Goal: Find contact information: Find contact information

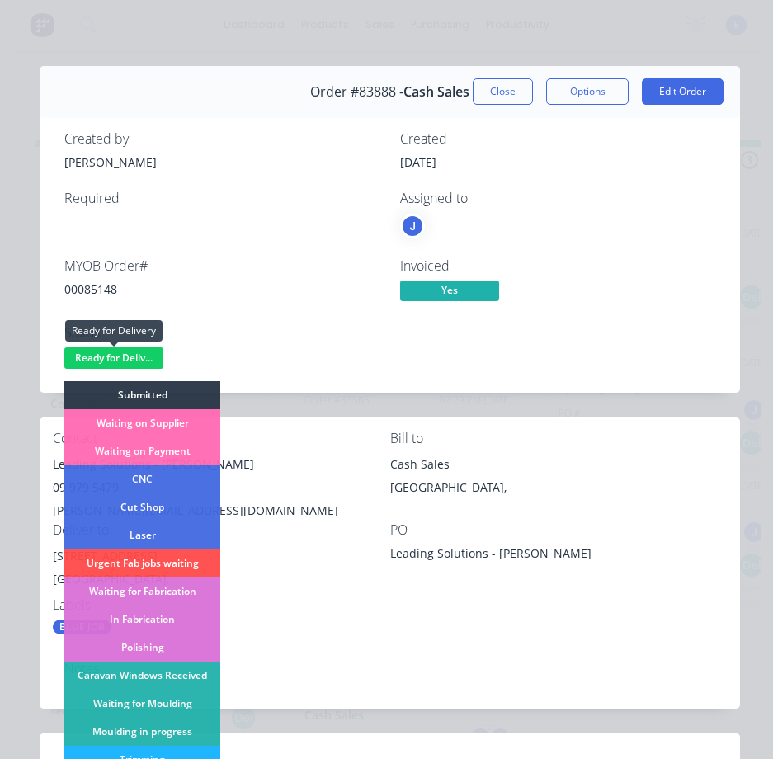
scroll to position [165, 0]
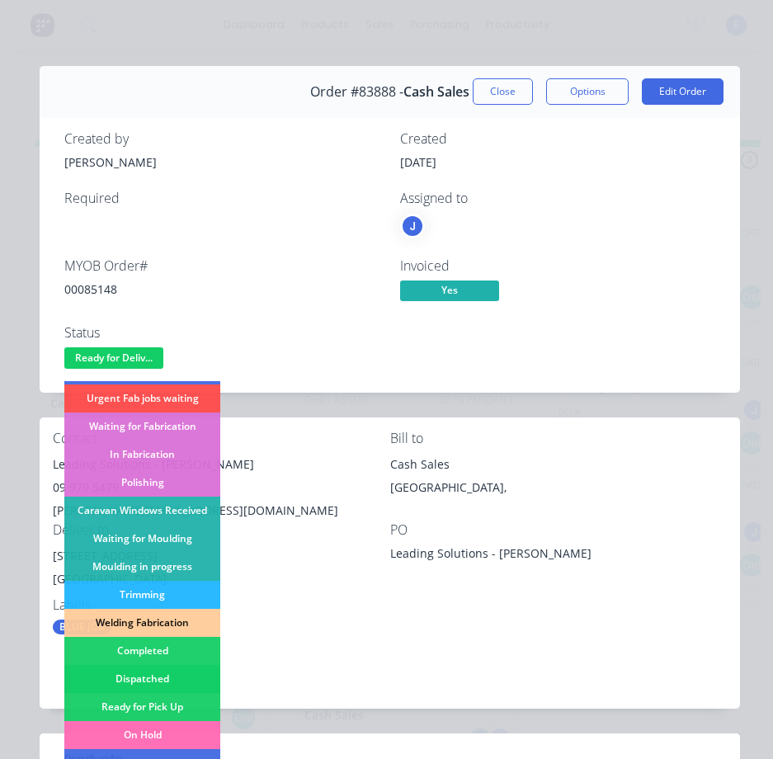
click at [179, 675] on div "Dispatched" at bounding box center [142, 679] width 156 height 28
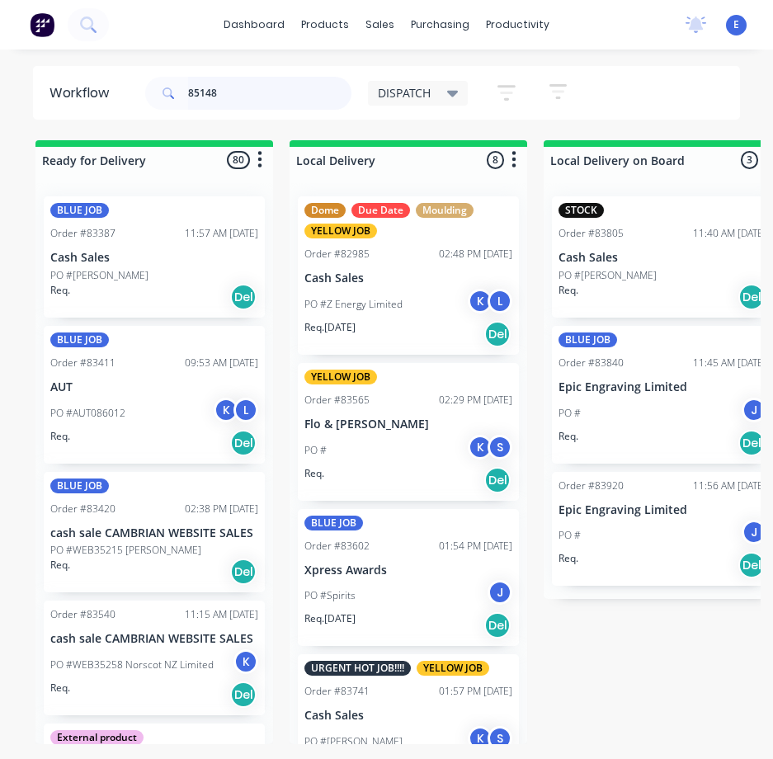
click at [249, 95] on input "85148" at bounding box center [269, 93] width 163 height 33
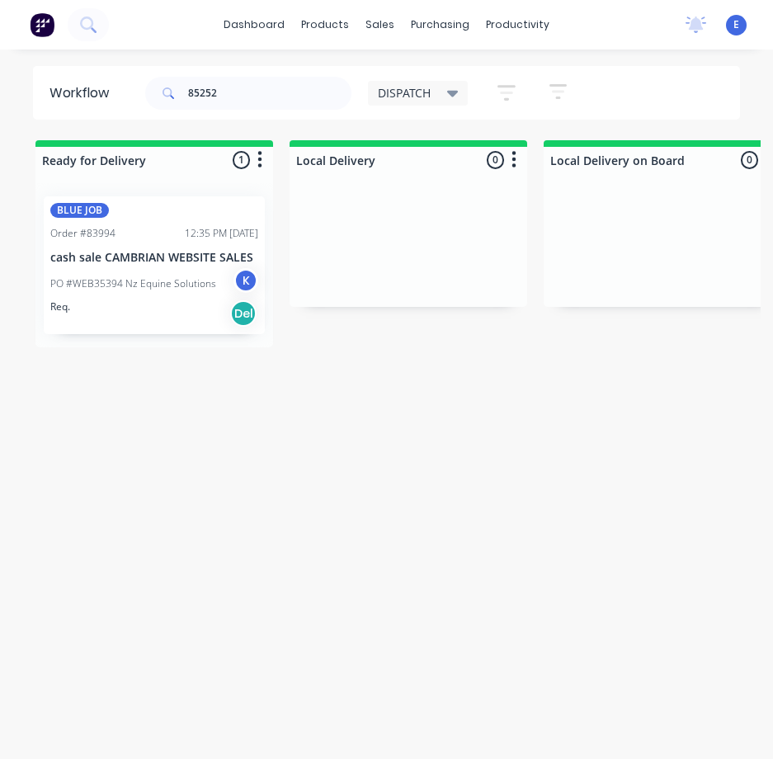
click at [154, 325] on div "Req. Del" at bounding box center [154, 314] width 208 height 28
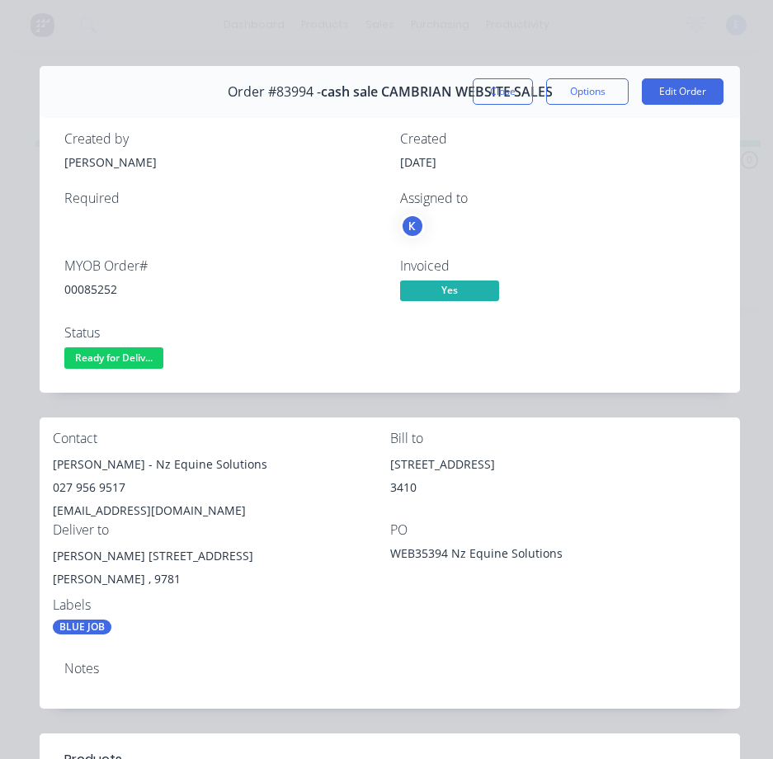
click at [95, 282] on div "MYOB Order # 00085252" at bounding box center [222, 282] width 316 height 48
click at [94, 285] on div "00085252" at bounding box center [222, 289] width 316 height 17
click at [97, 291] on div "00085252" at bounding box center [222, 289] width 316 height 17
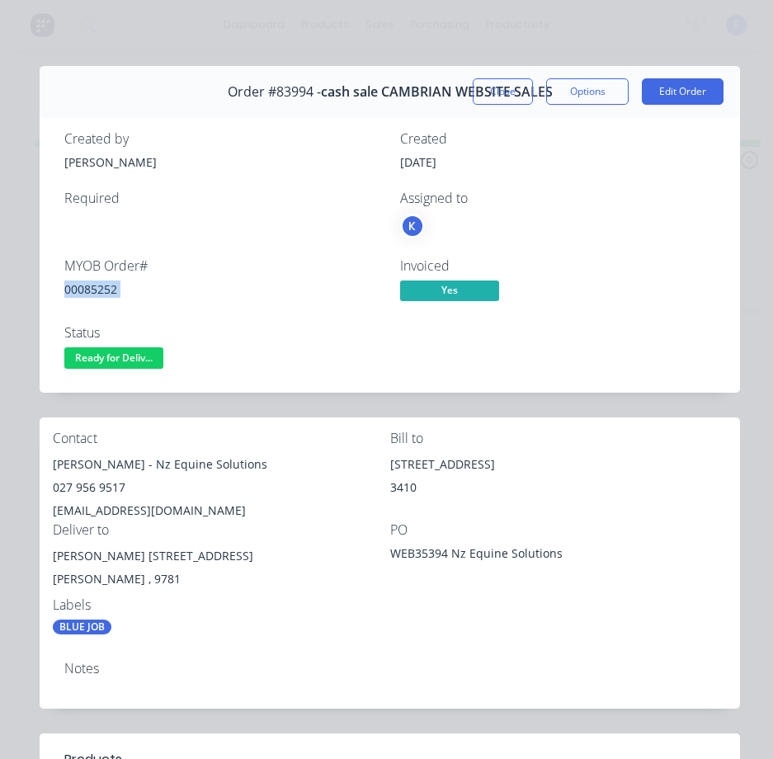
click at [97, 291] on div "00085252" at bounding box center [222, 289] width 316 height 17
drag, startPoint x: 107, startPoint y: 465, endPoint x: 40, endPoint y: 468, distance: 66.9
click at [40, 468] on div "Contact [PERSON_NAME] - Nz Equine Solutions 027 956 9517 [EMAIL_ADDRESS][DOMAIN…" at bounding box center [390, 533] width 701 height 231
copy div "[PERSON_NAME]"
drag, startPoint x: 116, startPoint y: 467, endPoint x: 239, endPoint y: 466, distance: 122.2
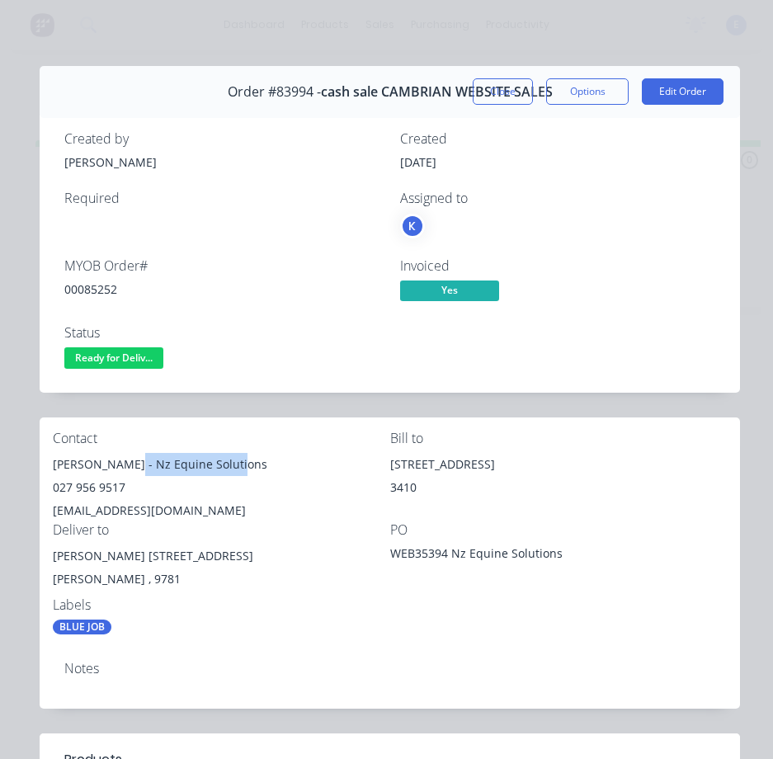
click at [239, 466] on div "[PERSON_NAME] - Nz Equine Solutions" at bounding box center [222, 464] width 338 height 23
copy div "Nz Equine Solutions"
click at [87, 486] on div "027 956 9517" at bounding box center [222, 487] width 338 height 23
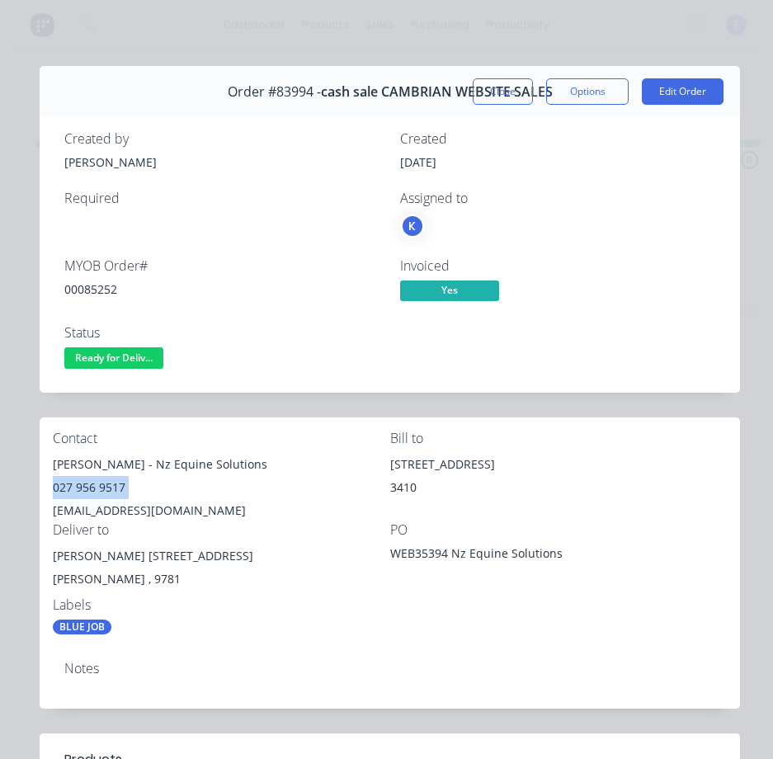
copy div "027 956 9517"
click at [144, 509] on div "[EMAIL_ADDRESS][DOMAIN_NAME]" at bounding box center [222, 510] width 338 height 23
click at [144, 508] on div "[EMAIL_ADDRESS][DOMAIN_NAME]" at bounding box center [222, 510] width 338 height 23
click at [146, 508] on div "[EMAIL_ADDRESS][DOMAIN_NAME]" at bounding box center [222, 510] width 338 height 23
copy div "[EMAIL_ADDRESS][DOMAIN_NAME]"
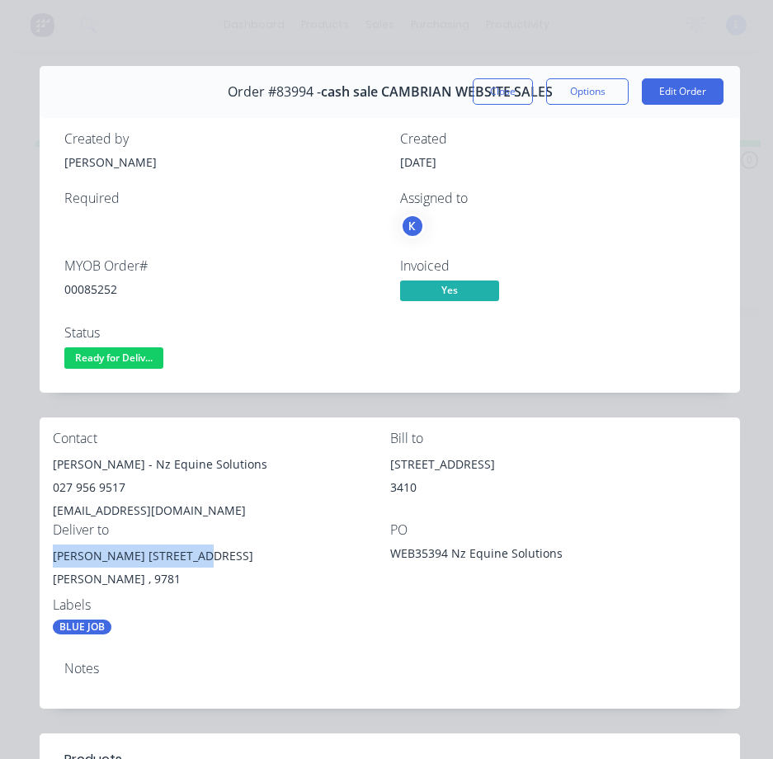
drag, startPoint x: 187, startPoint y: 556, endPoint x: 64, endPoint y: 555, distance: 123.0
click at [45, 560] on div "Contact [PERSON_NAME] - Nz Equine Solutions 027 956 9517 [EMAIL_ADDRESS][DOMAIN…" at bounding box center [390, 533] width 701 height 231
click at [114, 560] on div "[PERSON_NAME] [STREET_ADDRESS]" at bounding box center [222, 556] width 338 height 23
drag, startPoint x: 110, startPoint y: 560, endPoint x: 168, endPoint y: 563, distance: 57.8
click at [183, 562] on div "[PERSON_NAME] [STREET_ADDRESS]" at bounding box center [222, 556] width 338 height 23
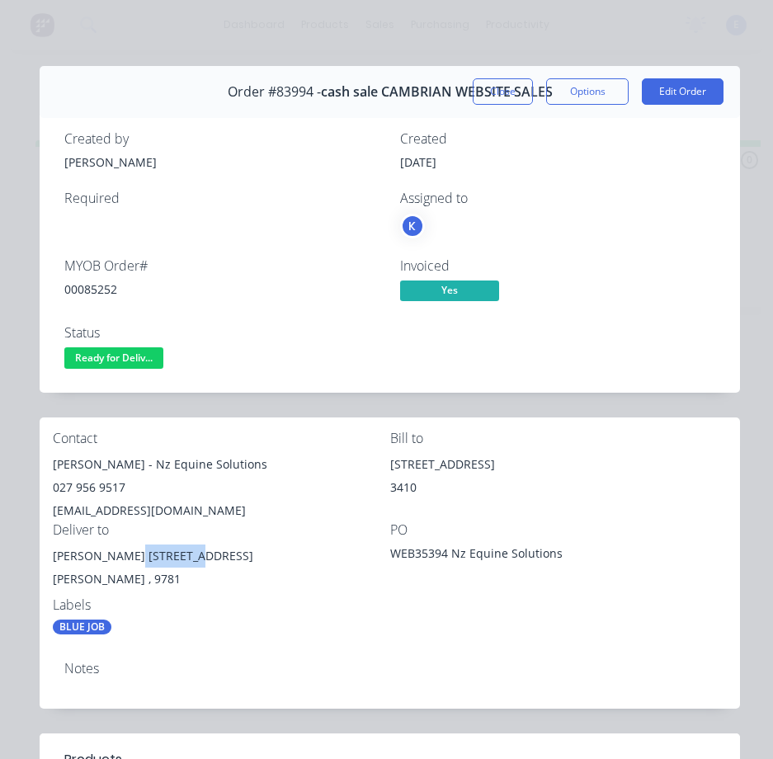
copy div "[STREET_ADDRESS]"
click at [127, 350] on span "Ready for Deliv..." at bounding box center [113, 357] width 99 height 21
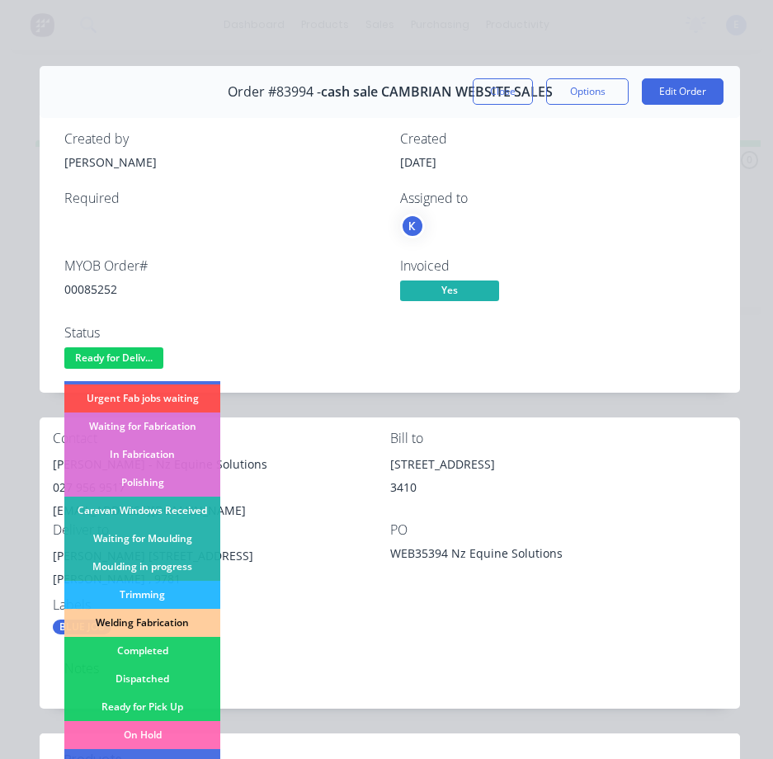
click at [168, 681] on div "Dispatched" at bounding box center [142, 679] width 156 height 28
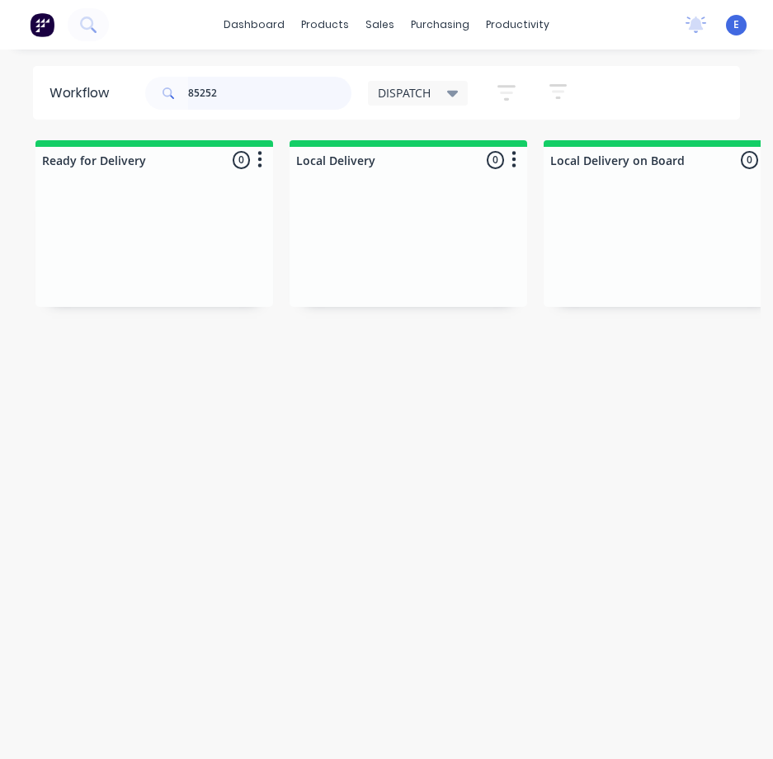
click at [260, 83] on input "85252" at bounding box center [269, 93] width 163 height 33
click at [259, 83] on input "85252" at bounding box center [269, 93] width 163 height 33
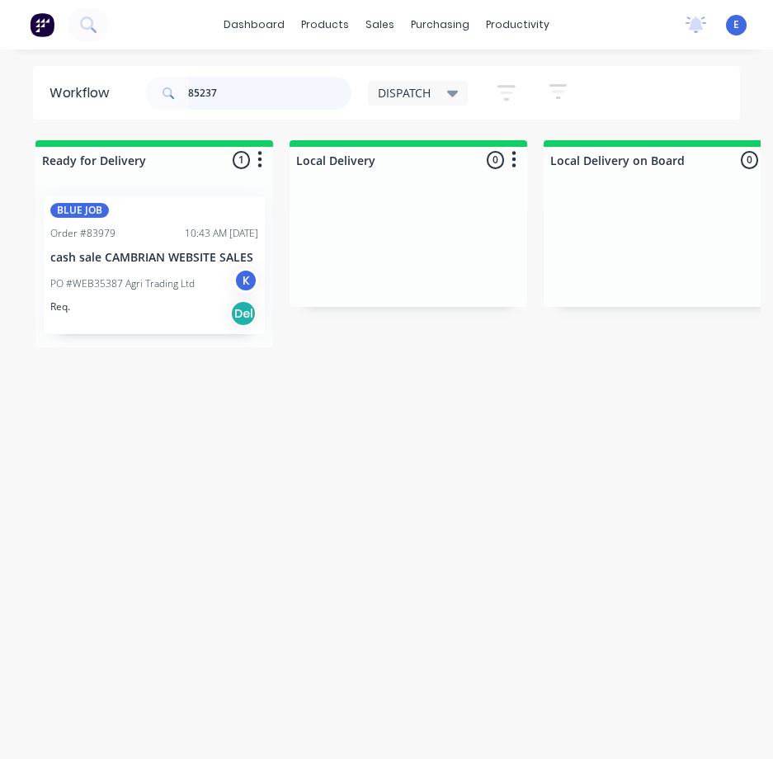
type input "85237"
click at [203, 302] on div "Req. Del" at bounding box center [154, 314] width 208 height 28
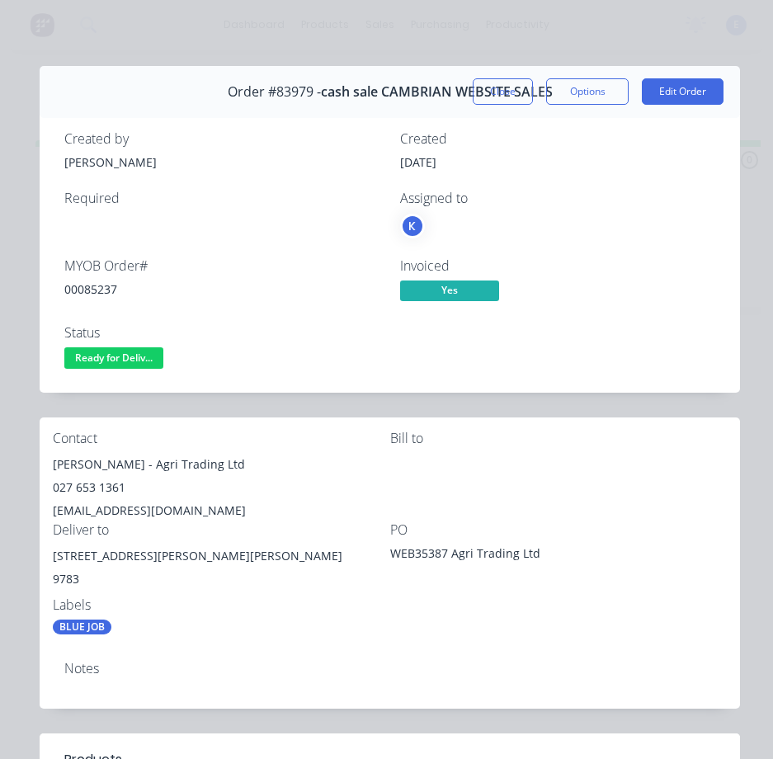
click at [96, 285] on div "00085237" at bounding box center [222, 289] width 316 height 17
click at [96, 290] on div "00085237" at bounding box center [222, 289] width 316 height 17
copy div "00085237"
drag, startPoint x: 123, startPoint y: 467, endPoint x: 52, endPoint y: 469, distance: 71.0
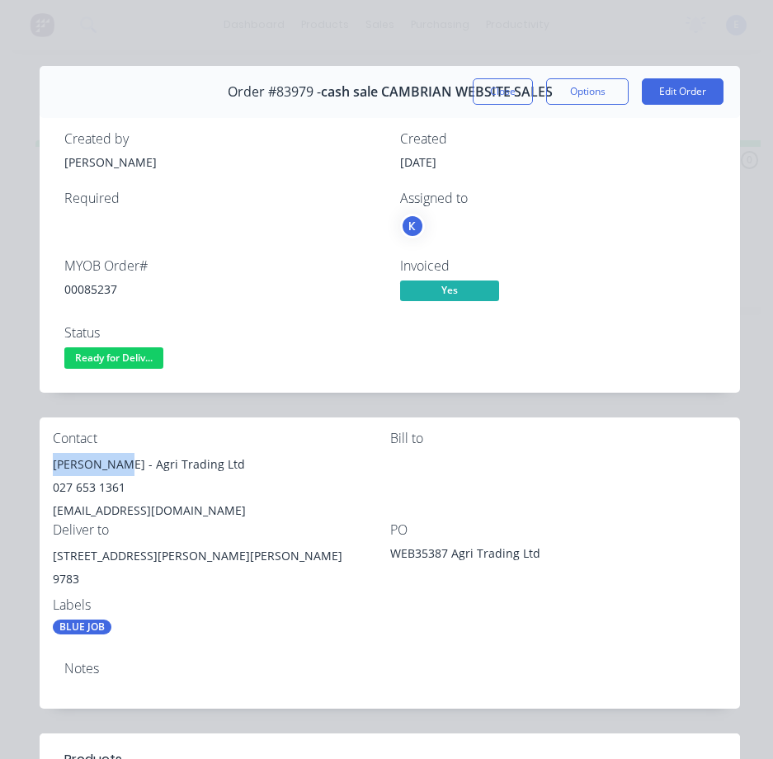
click at [52, 469] on div "Contact [PERSON_NAME] - Agri Trading Ltd 027 653 1361 [EMAIL_ADDRESS][DOMAIN_NA…" at bounding box center [390, 533] width 701 height 231
copy div "[PERSON_NAME]"
drag, startPoint x: 130, startPoint y: 469, endPoint x: 185, endPoint y: 457, distance: 55.7
click at [243, 465] on div "[PERSON_NAME] - Agri Trading Ltd" at bounding box center [222, 464] width 338 height 23
copy div "Agri Trading Ltd"
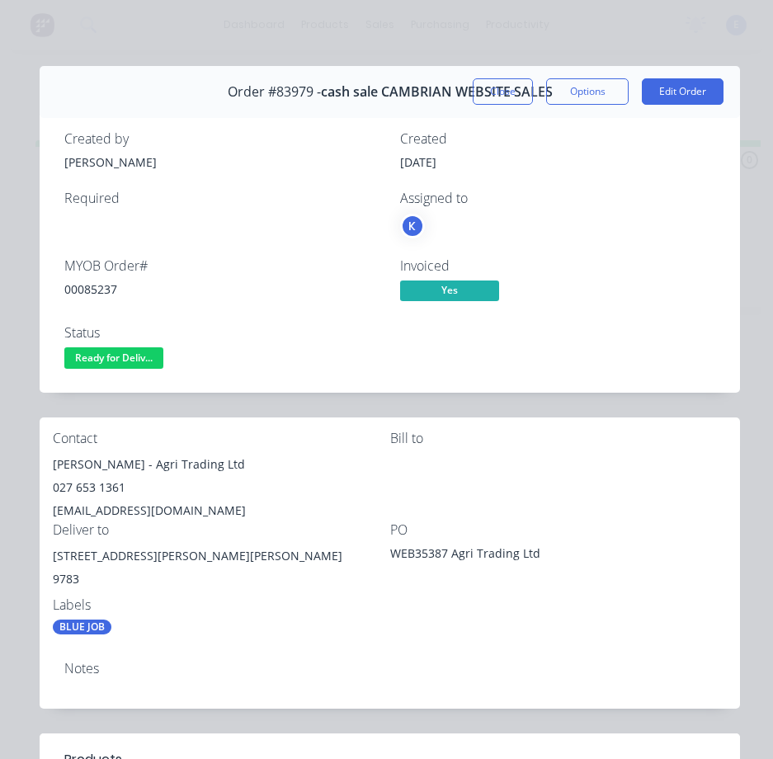
click at [88, 488] on div "027 653 1361" at bounding box center [222, 487] width 338 height 23
click at [88, 487] on div "027 653 1361" at bounding box center [222, 487] width 338 height 23
copy div "027 653 1361"
click at [102, 509] on div "[EMAIL_ADDRESS][DOMAIN_NAME]" at bounding box center [222, 510] width 338 height 23
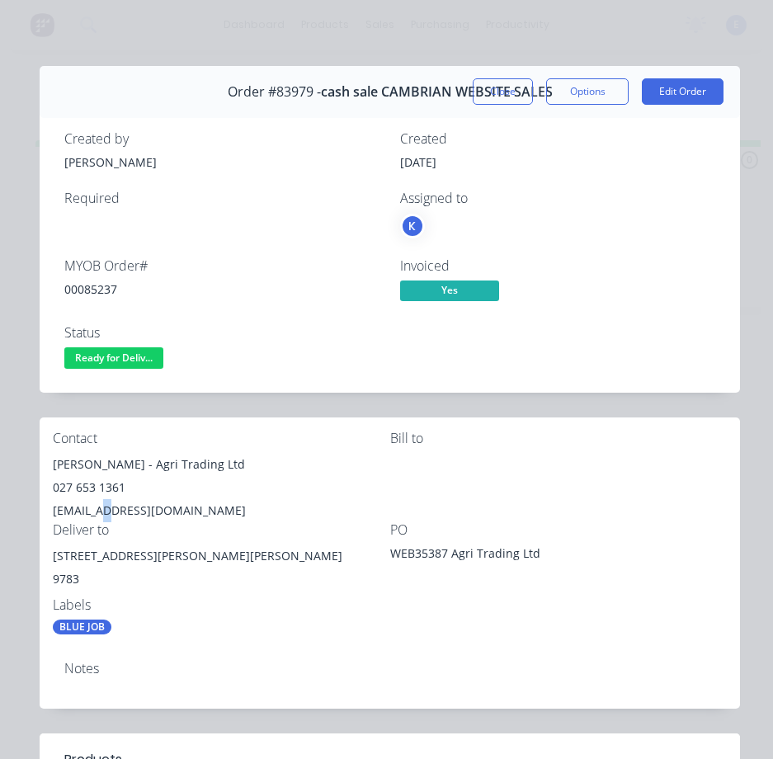
click at [102, 509] on div "[EMAIL_ADDRESS][DOMAIN_NAME]" at bounding box center [222, 510] width 338 height 23
click at [102, 510] on div "[EMAIL_ADDRESS][DOMAIN_NAME]" at bounding box center [222, 510] width 338 height 23
copy div "[EMAIL_ADDRESS][DOMAIN_NAME]"
drag, startPoint x: 158, startPoint y: 557, endPoint x: 74, endPoint y: 561, distance: 84.3
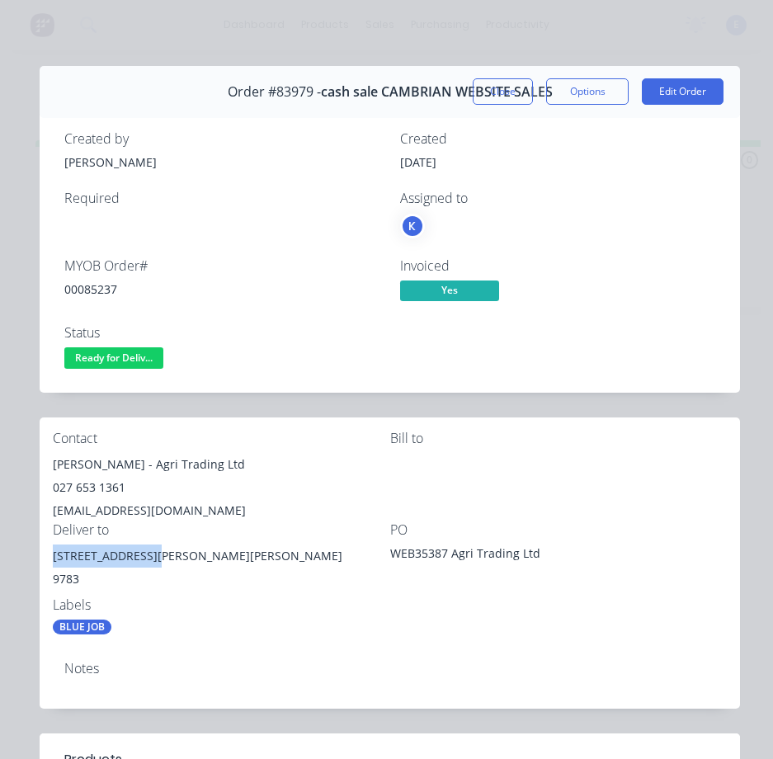
click at [50, 560] on div "Contact [PERSON_NAME] - Agri Trading Ltd 027 653 1361 [EMAIL_ADDRESS][DOMAIN_NA…" at bounding box center [390, 533] width 701 height 231
